Goal: Task Accomplishment & Management: Use online tool/utility

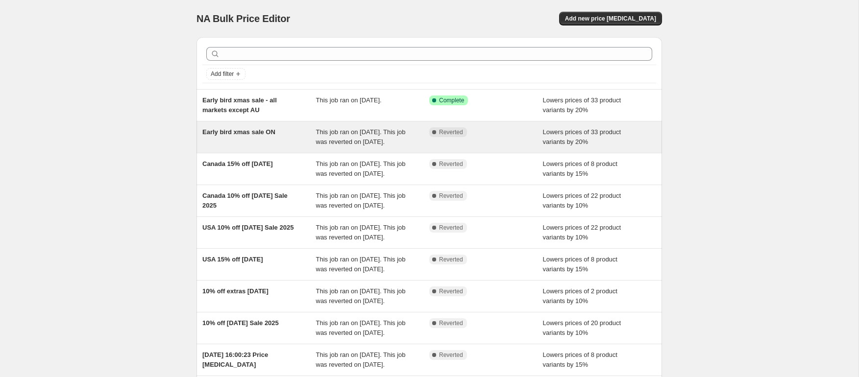
click at [535, 137] on div "Complete Reverted" at bounding box center [486, 137] width 114 height 20
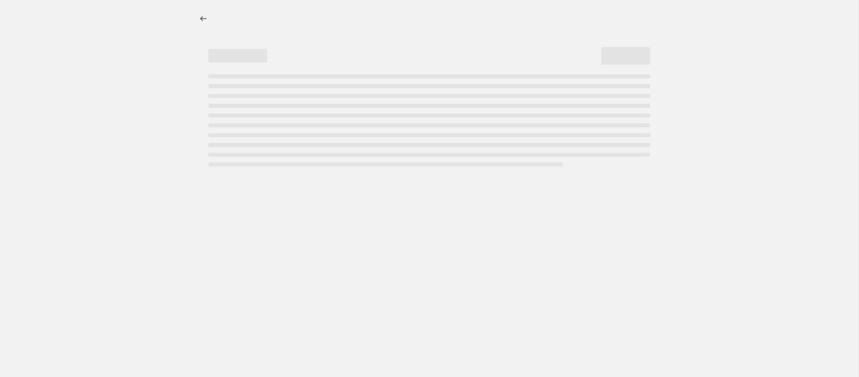
select select "percentage"
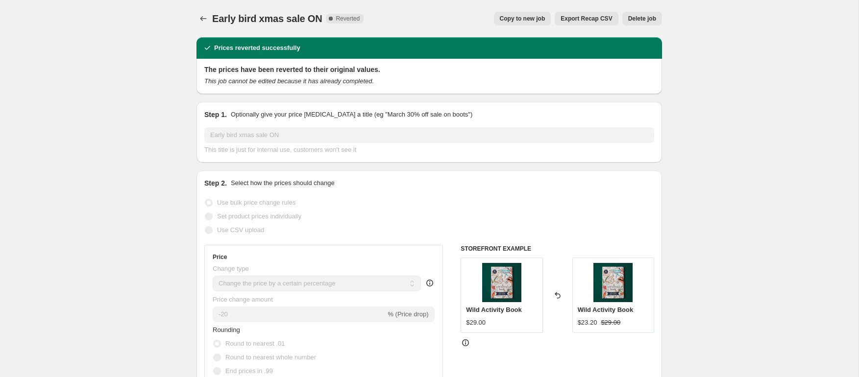
click at [520, 18] on span "Copy to new job" at bounding box center [523, 19] width 46 height 8
select select "percentage"
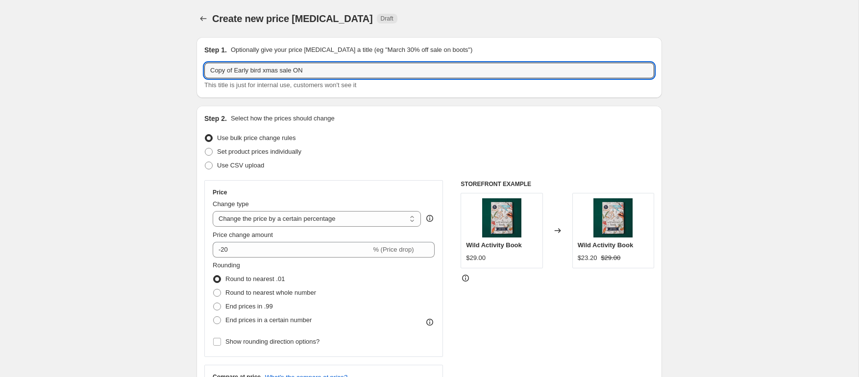
drag, startPoint x: 235, startPoint y: 69, endPoint x: 178, endPoint y: 67, distance: 56.4
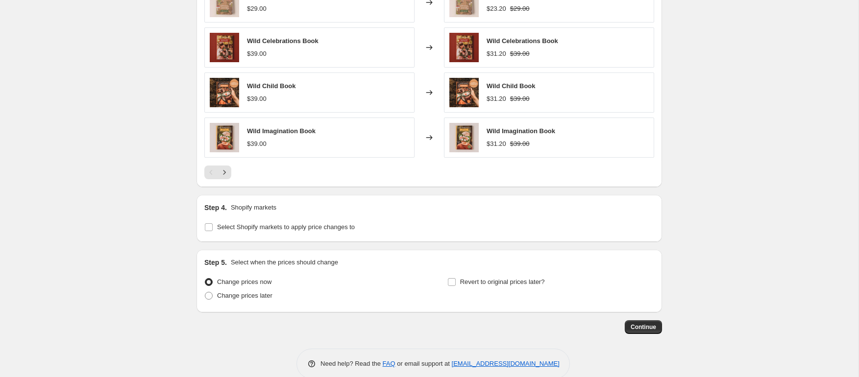
scroll to position [672, 0]
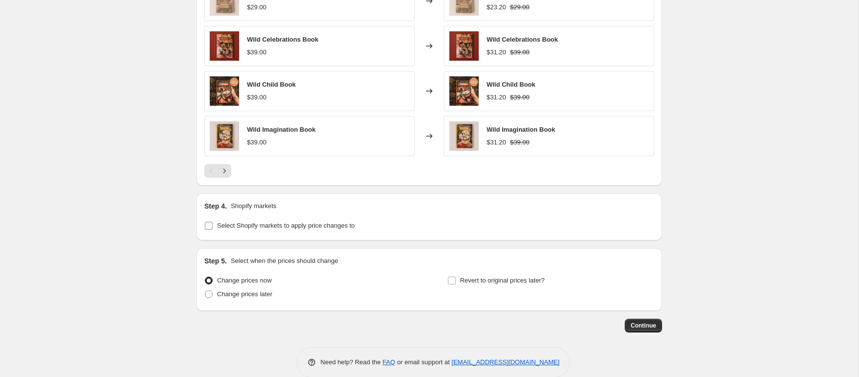
type input "Extended Early bird xmas sale ON"
click at [336, 226] on span "Select Shopify markets to apply price changes to" at bounding box center [286, 225] width 138 height 7
click at [213, 226] on input "Select Shopify markets to apply price changes to" at bounding box center [209, 226] width 8 height 8
checkbox input "true"
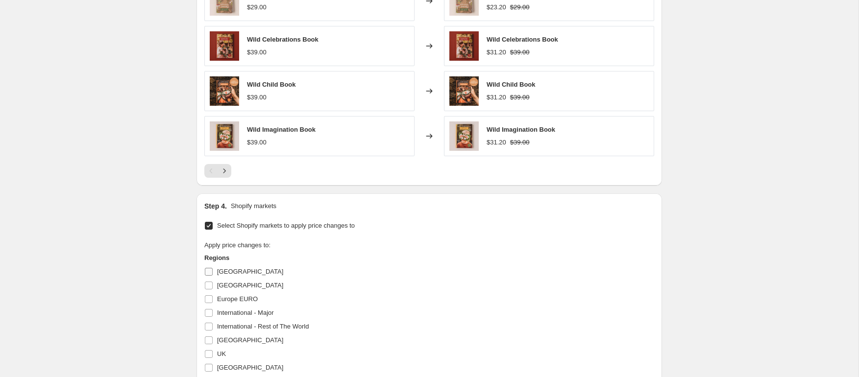
click at [225, 272] on span "[GEOGRAPHIC_DATA]" at bounding box center [250, 271] width 66 height 7
click at [213, 272] on input "[GEOGRAPHIC_DATA]" at bounding box center [209, 272] width 8 height 8
checkbox input "true"
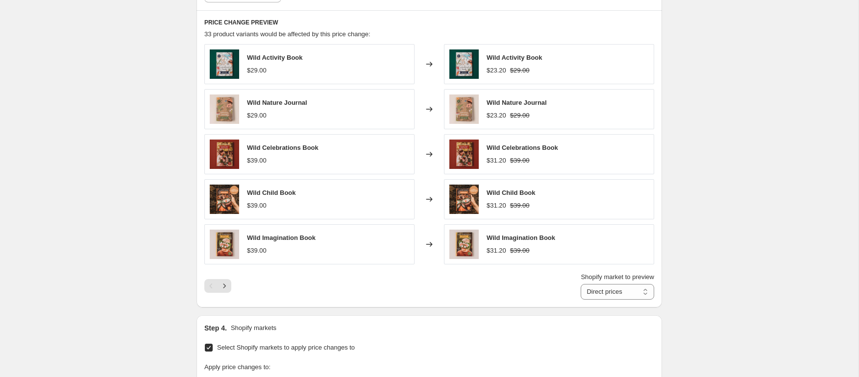
scroll to position [549, 0]
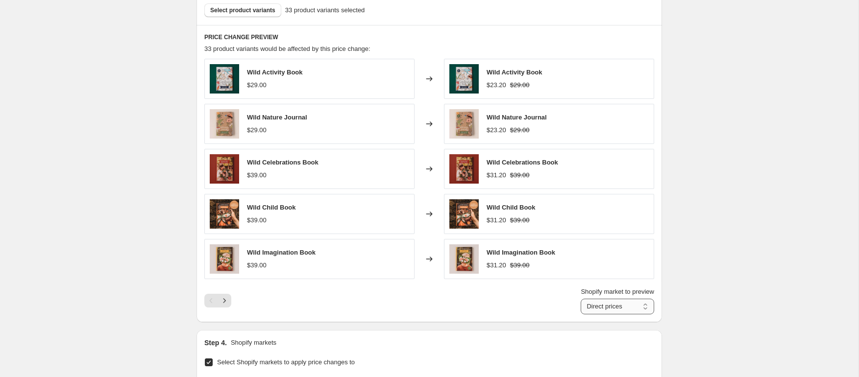
click at [634, 308] on select "Direct prices [GEOGRAPHIC_DATA]" at bounding box center [617, 307] width 73 height 16
click at [224, 299] on icon "Next" at bounding box center [224, 300] width 2 height 4
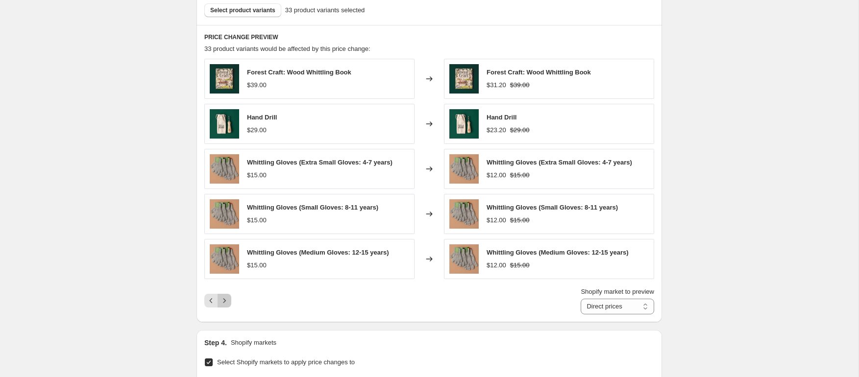
click at [224, 299] on icon "Next" at bounding box center [224, 300] width 2 height 4
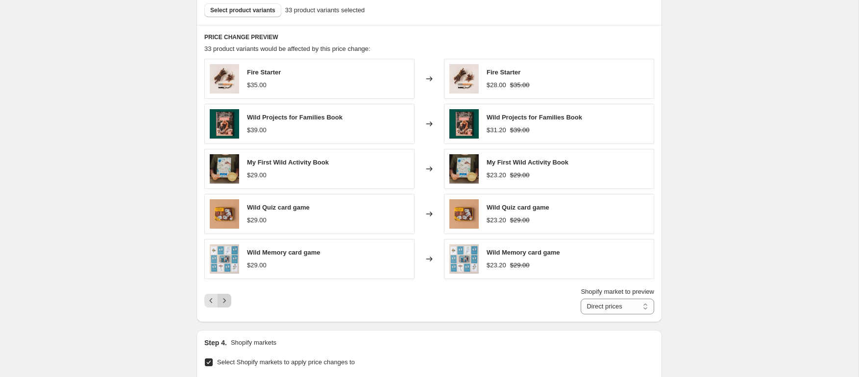
click at [224, 299] on icon "Next" at bounding box center [224, 300] width 2 height 4
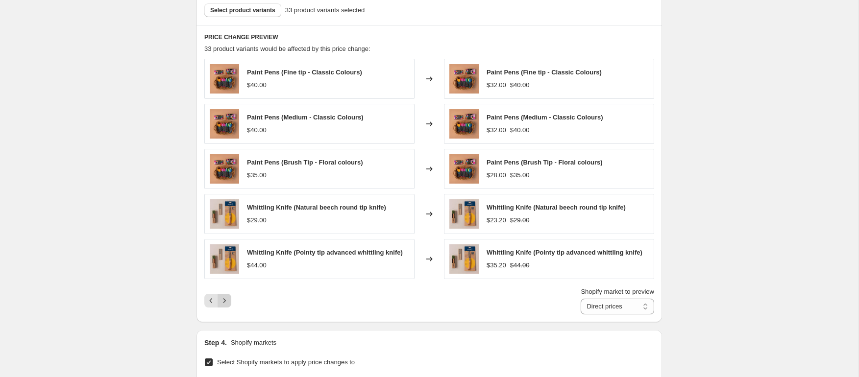
click at [224, 299] on icon "Next" at bounding box center [224, 300] width 2 height 4
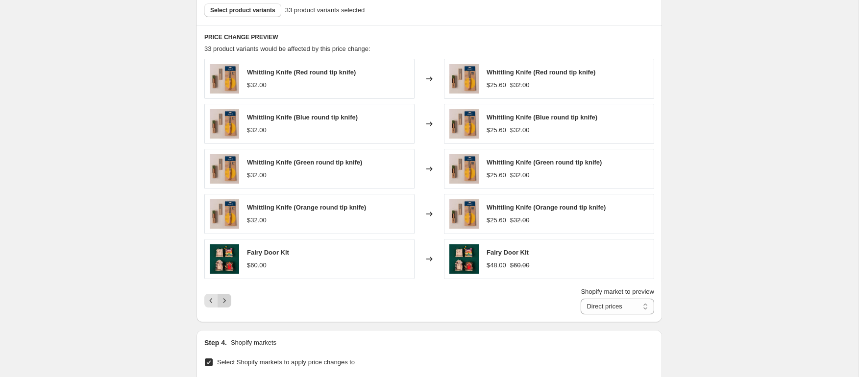
click at [224, 299] on icon "Next" at bounding box center [224, 300] width 2 height 4
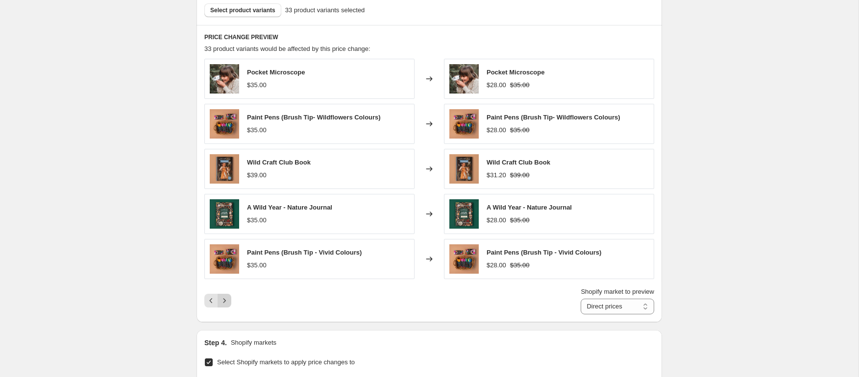
click at [225, 301] on icon "Next" at bounding box center [224, 300] width 2 height 4
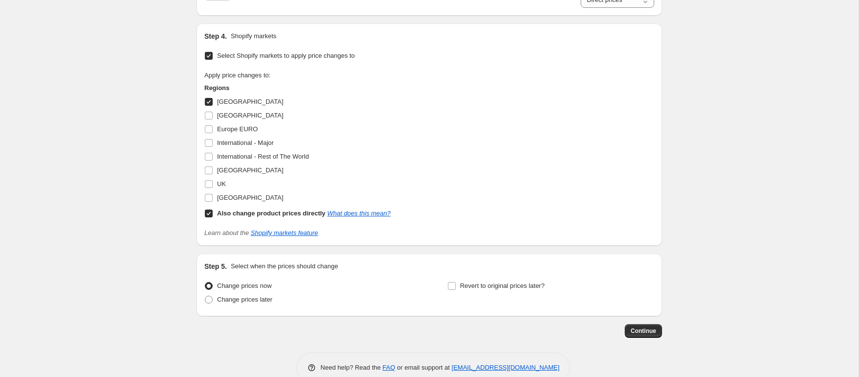
scroll to position [786, 0]
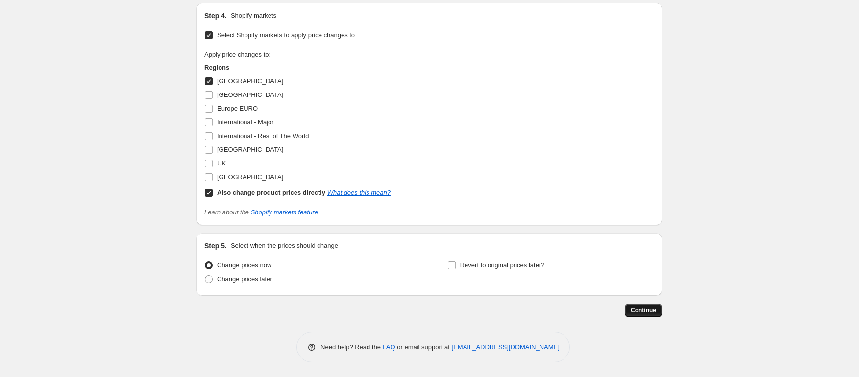
click at [648, 312] on span "Continue" at bounding box center [643, 311] width 25 height 8
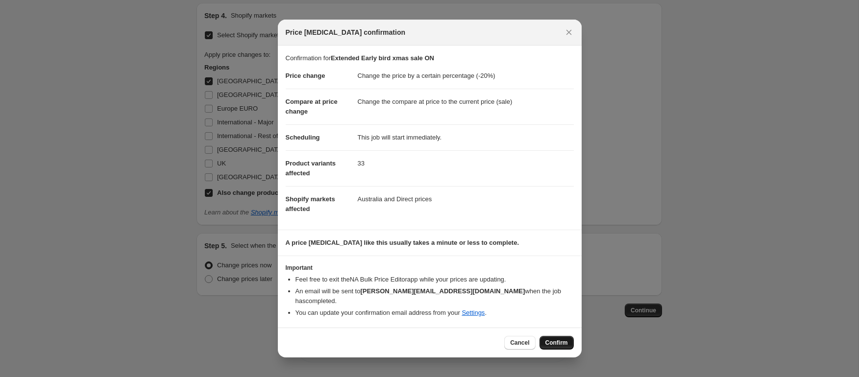
click at [554, 339] on span "Confirm" at bounding box center [556, 343] width 23 height 8
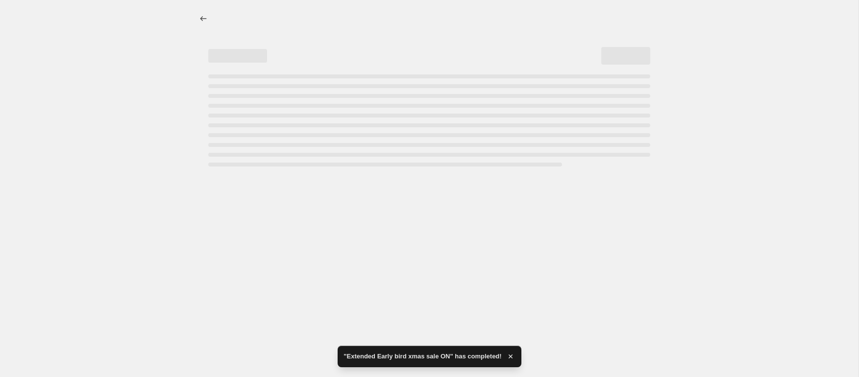
select select "percentage"
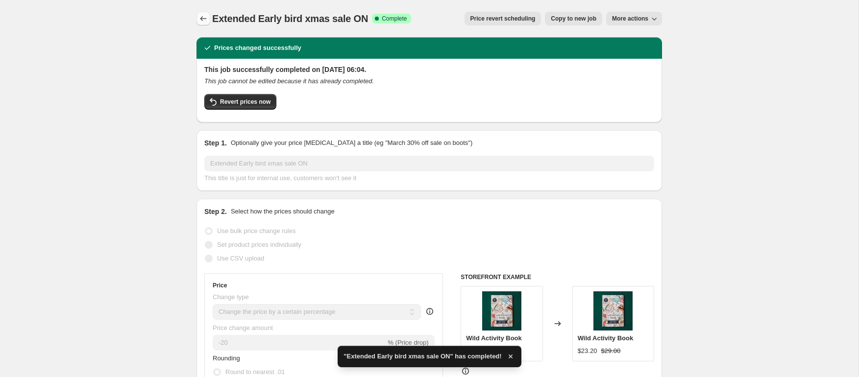
click at [200, 16] on icon "Price change jobs" at bounding box center [203, 19] width 10 height 10
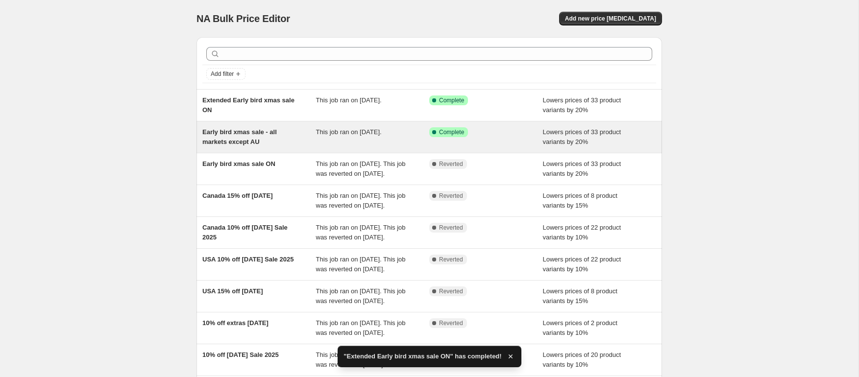
click at [243, 131] on span "Early bird xmas sale - all markets except AU" at bounding box center [239, 136] width 74 height 17
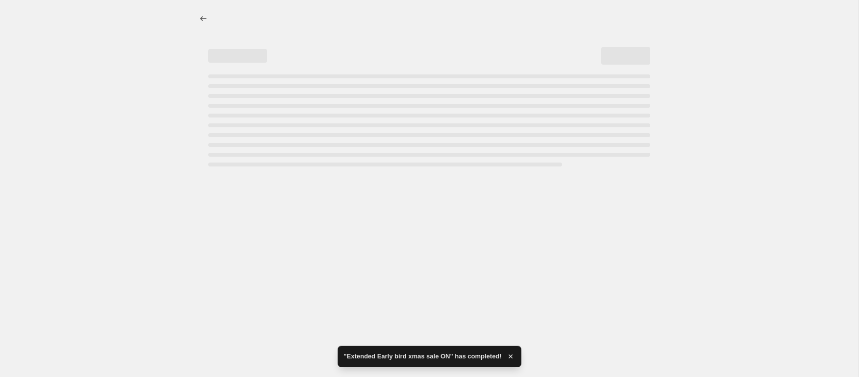
select select "percentage"
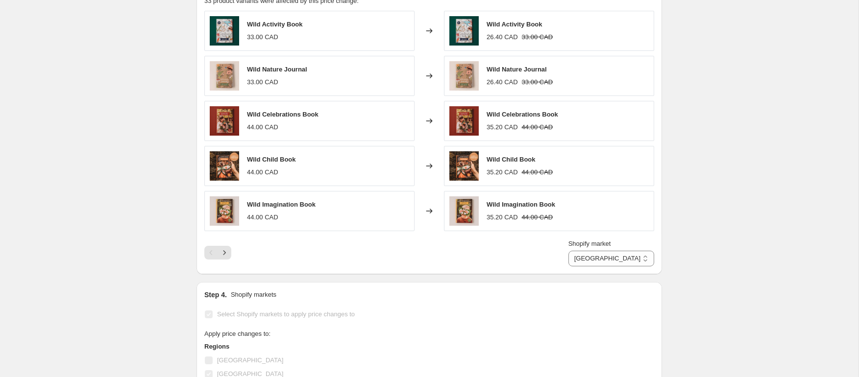
scroll to position [690, 0]
click at [631, 257] on select "[GEOGRAPHIC_DATA] Europe EURO International - Major International - Rest of The…" at bounding box center [611, 258] width 86 height 16
select select "57004327231"
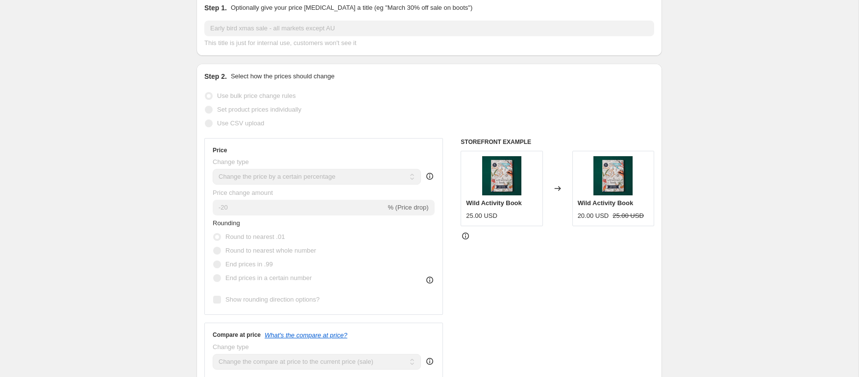
scroll to position [0, 0]
